Goal: Information Seeking & Learning: Check status

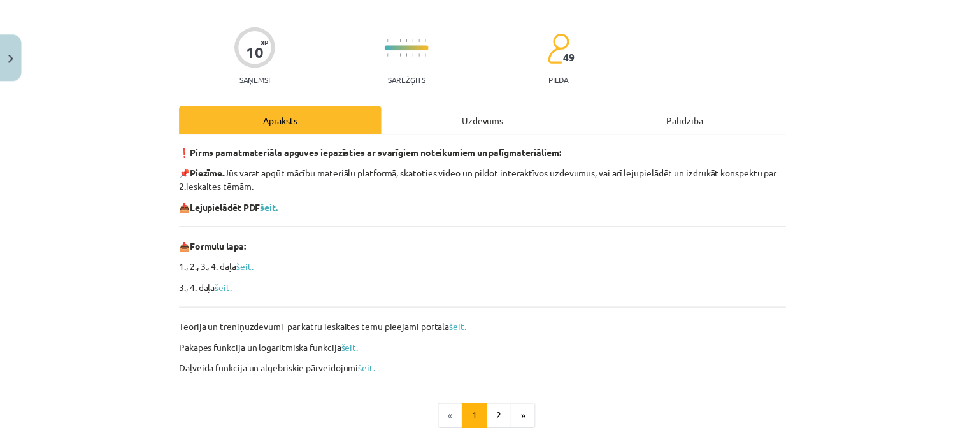
scroll to position [218, 0]
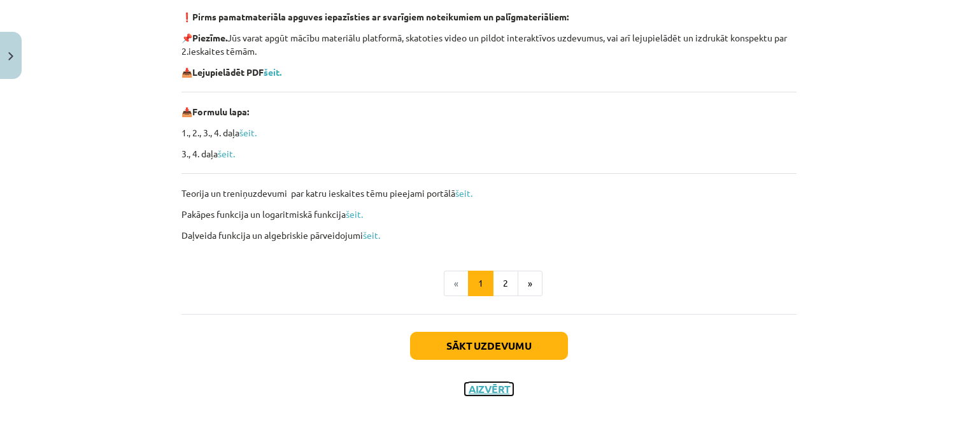
click at [490, 394] on button "Aizvērt" at bounding box center [489, 389] width 48 height 13
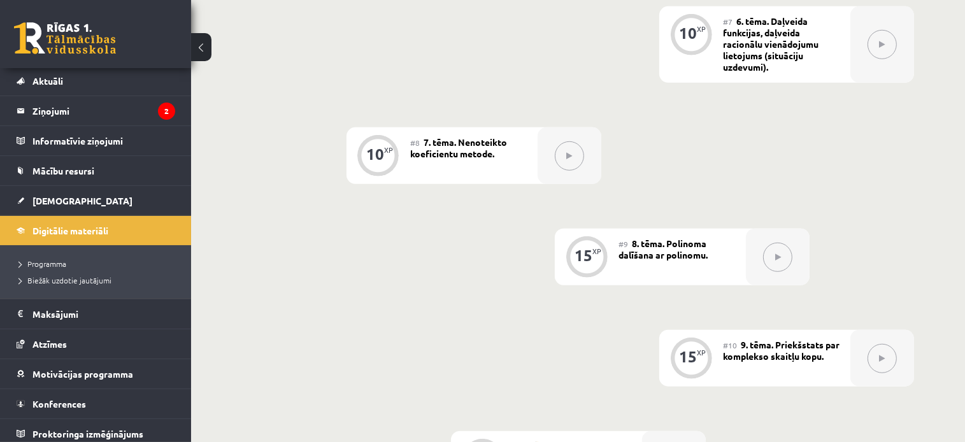
scroll to position [37, 0]
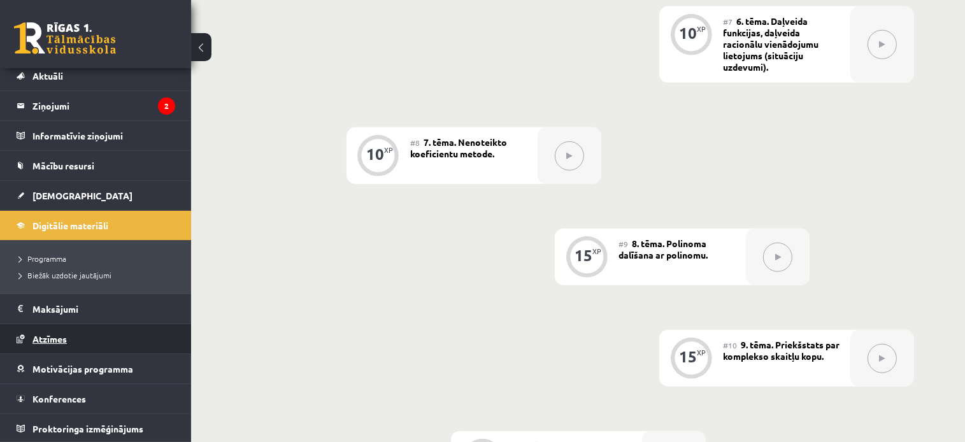
click at [64, 344] on link "Atzīmes" at bounding box center [96, 338] width 159 height 29
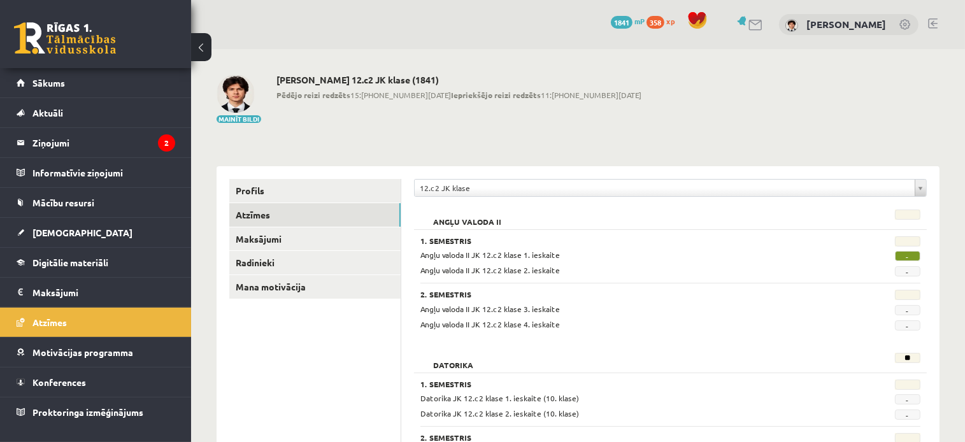
drag, startPoint x: 278, startPoint y: 96, endPoint x: 578, endPoint y: 108, distance: 300.3
click at [578, 108] on div "Mainīt bildi Artūrs Meržans 12.c2 JK klase (1841) Pēdējo reizi redzēts 15:19 11…" at bounding box center [578, 100] width 723 height 50
click at [76, 87] on link "Sākums" at bounding box center [96, 82] width 159 height 29
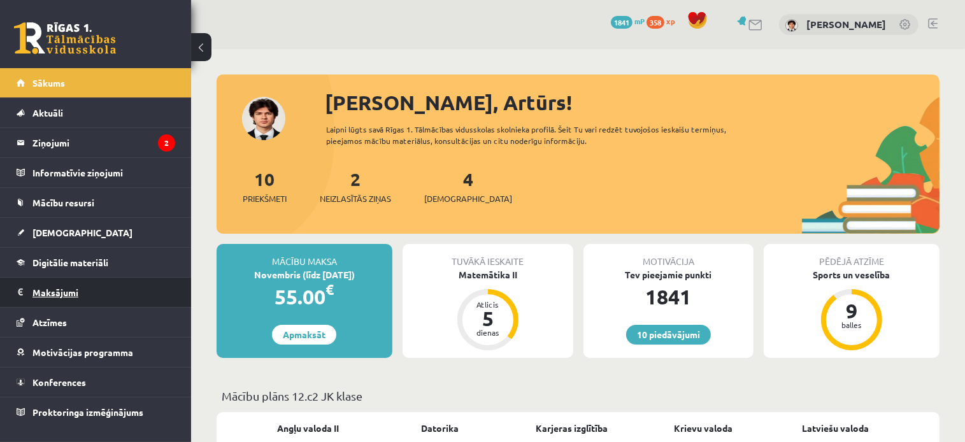
click at [60, 289] on legend "Maksājumi 0" at bounding box center [103, 292] width 143 height 29
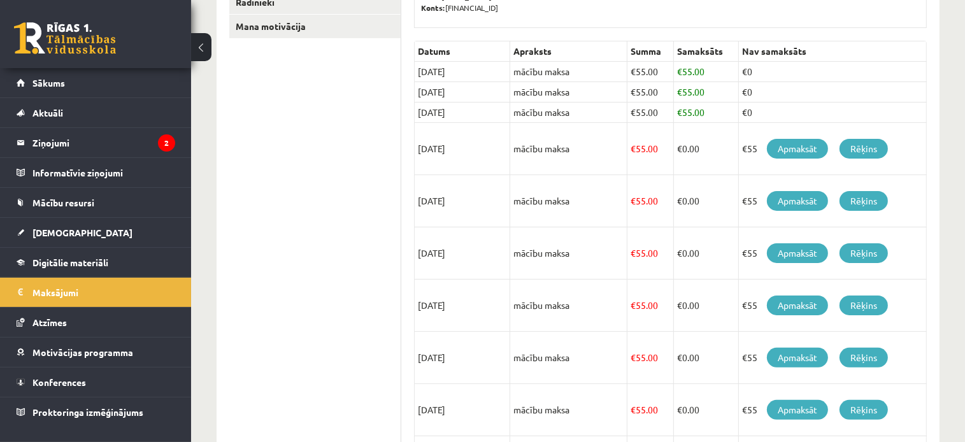
scroll to position [395, 0]
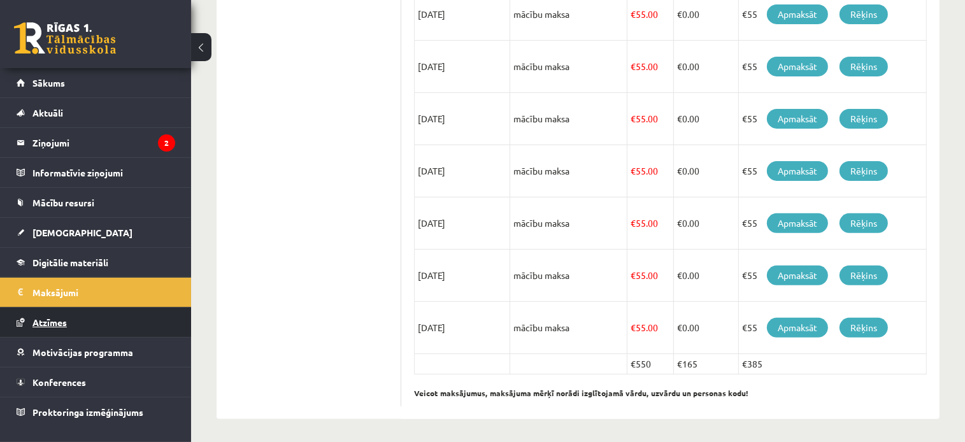
click at [50, 332] on link "Atzīmes" at bounding box center [96, 322] width 159 height 29
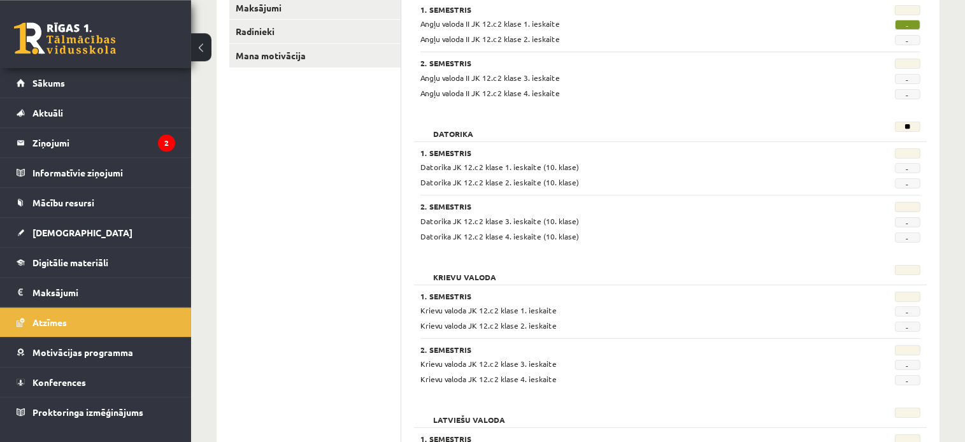
scroll to position [126, 0]
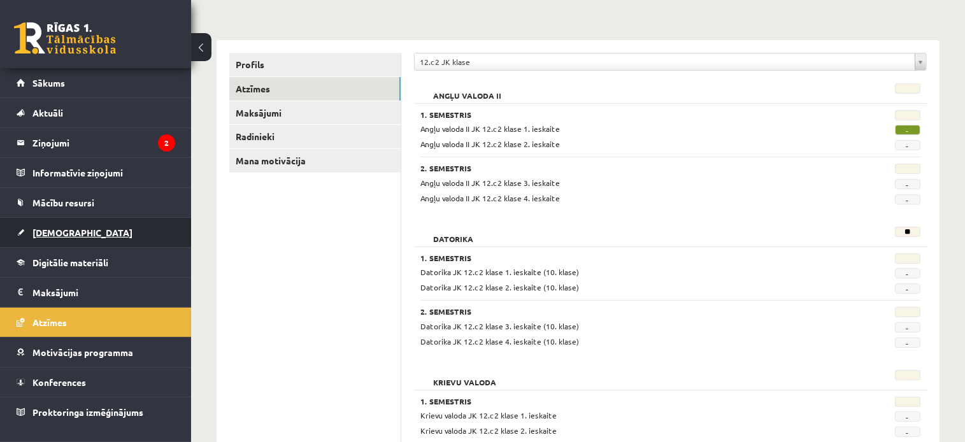
click at [74, 228] on link "[DEMOGRAPHIC_DATA]" at bounding box center [96, 232] width 159 height 29
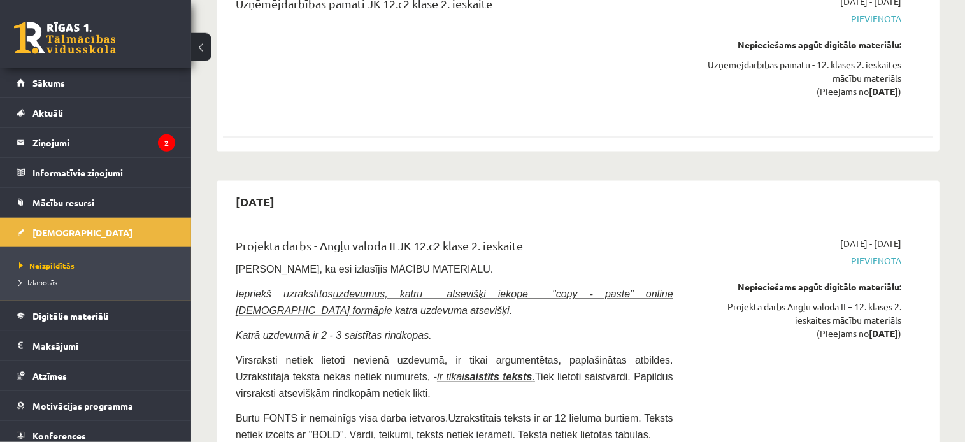
scroll to position [2623, 0]
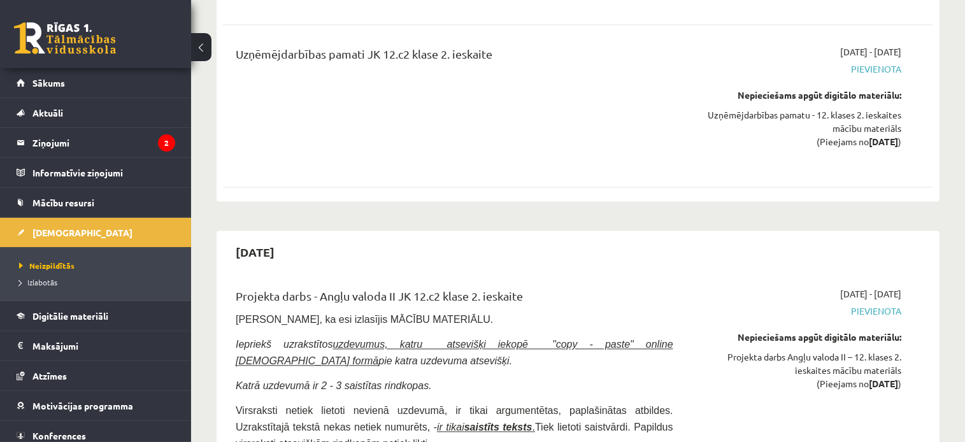
click at [564, 287] on div "Projekta darbs - Angļu valoda II JK 12.c2 klase 2. ieskaite" at bounding box center [455, 299] width 438 height 24
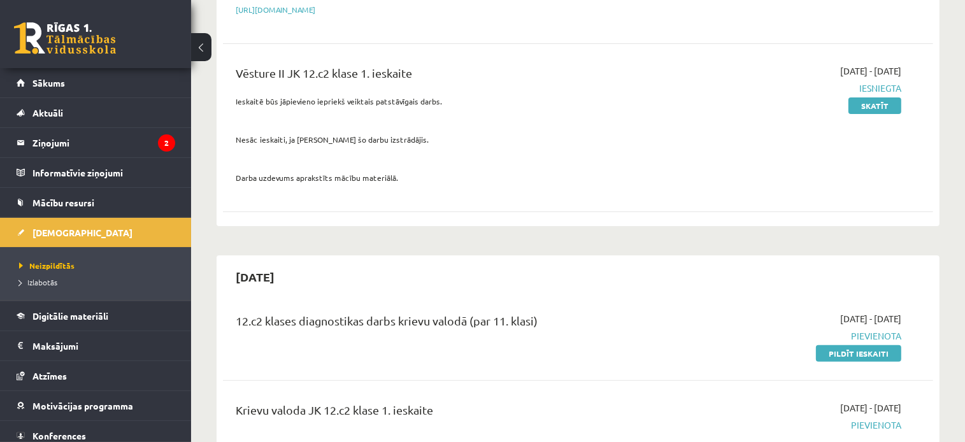
scroll to position [0, 0]
